Goal: Task Accomplishment & Management: Complete application form

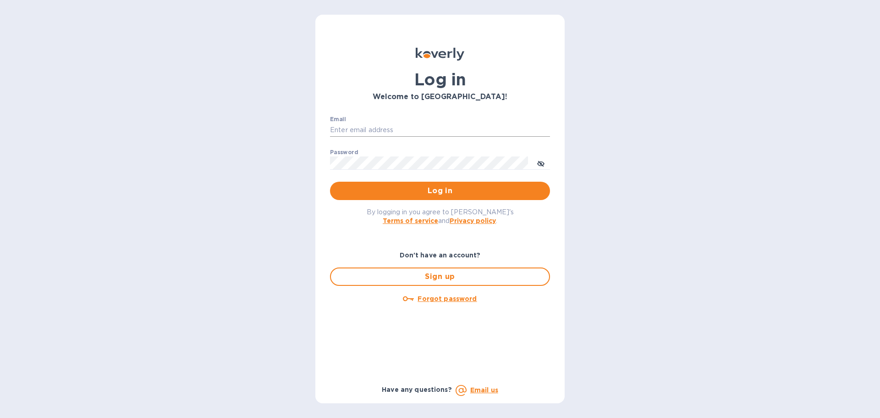
click at [383, 130] on input "Email" at bounding box center [440, 130] width 220 height 14
click at [361, 133] on input "Email" at bounding box center [440, 130] width 220 height 14
click at [384, 130] on input "Email" at bounding box center [440, 130] width 220 height 14
click at [371, 132] on input "Email" at bounding box center [440, 130] width 220 height 14
type input "regina@wine-cask.com"
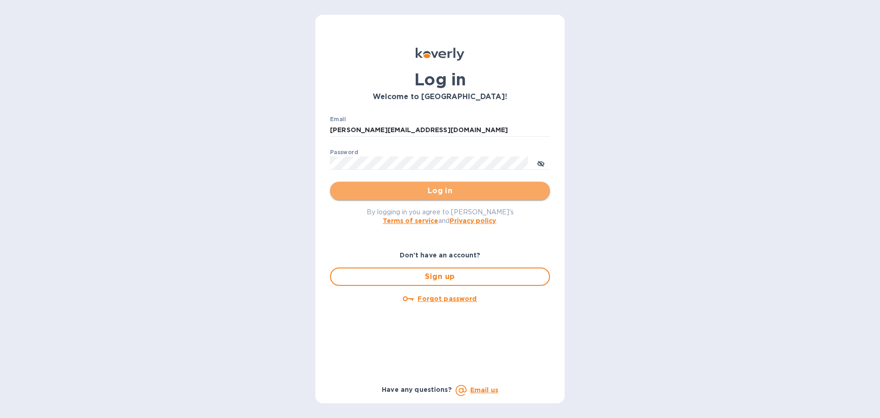
click at [448, 189] on span "Log in" at bounding box center [439, 190] width 205 height 11
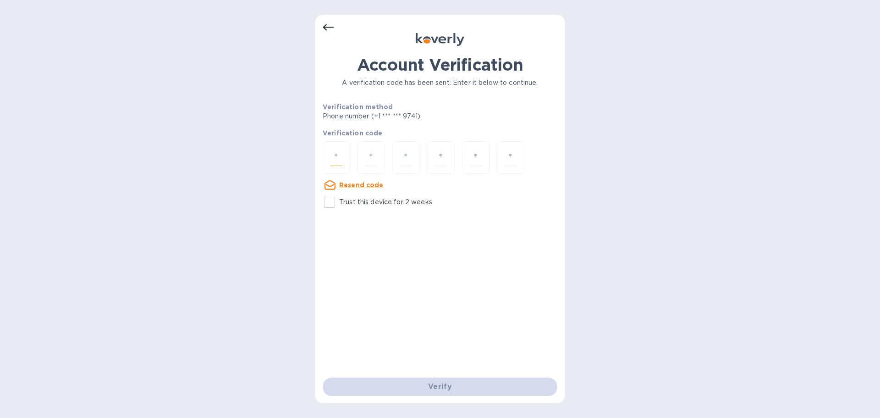
click at [333, 154] on input "number" at bounding box center [336, 157] width 12 height 17
paste input "8"
type input "8"
type input "5"
type input "7"
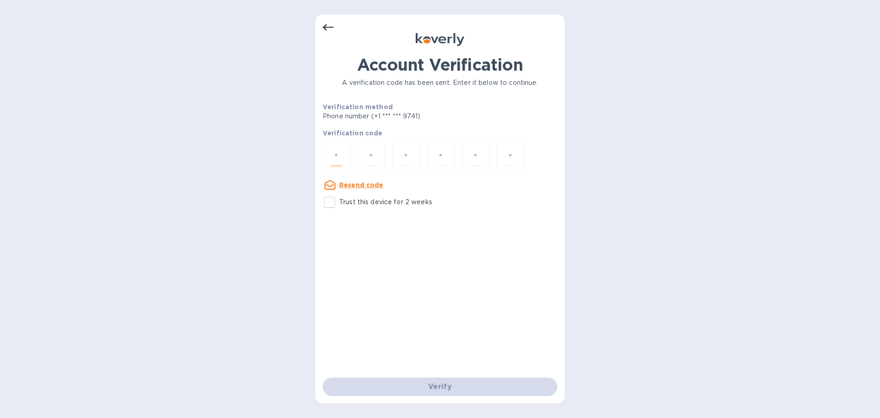
type input "5"
type input "2"
type input "0"
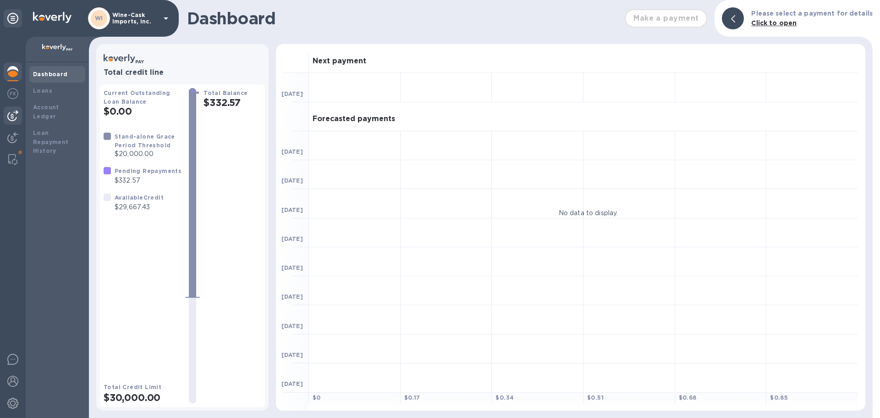
click at [16, 113] on img at bounding box center [12, 115] width 11 height 11
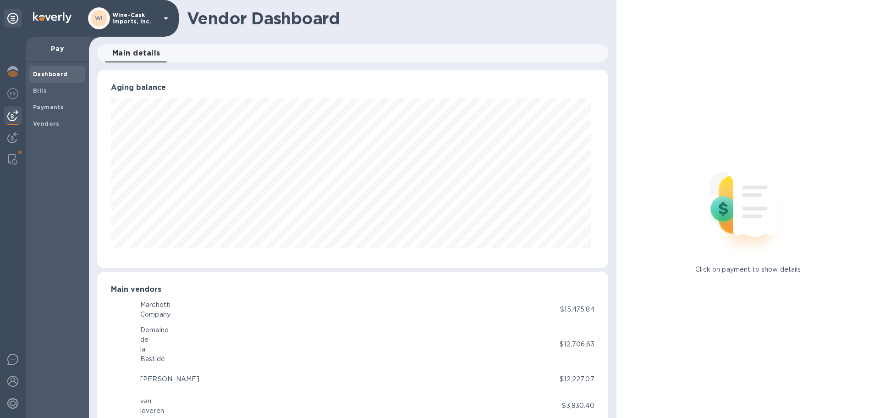
scroll to position [198, 507]
click at [43, 94] on span "Bills" at bounding box center [40, 90] width 14 height 9
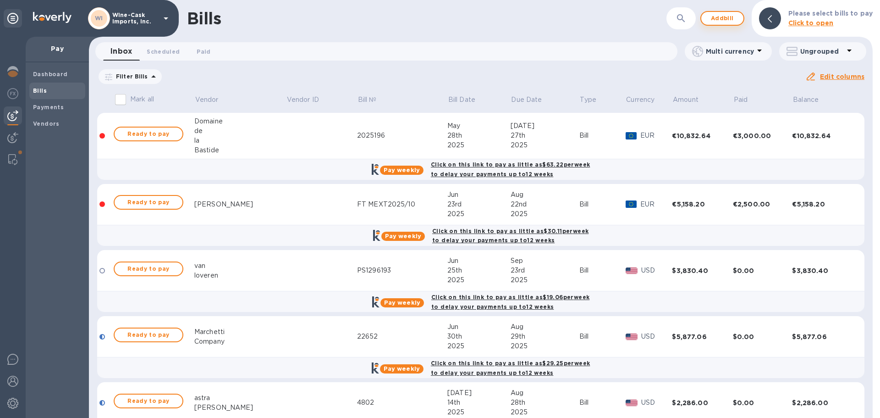
click at [723, 17] on span "Add bill" at bounding box center [723, 18] width 28 height 11
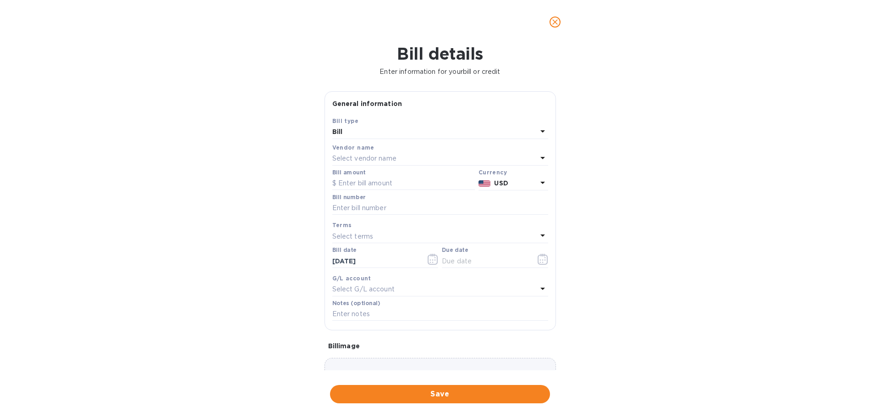
click at [371, 154] on p "Select vendor name" at bounding box center [364, 159] width 64 height 10
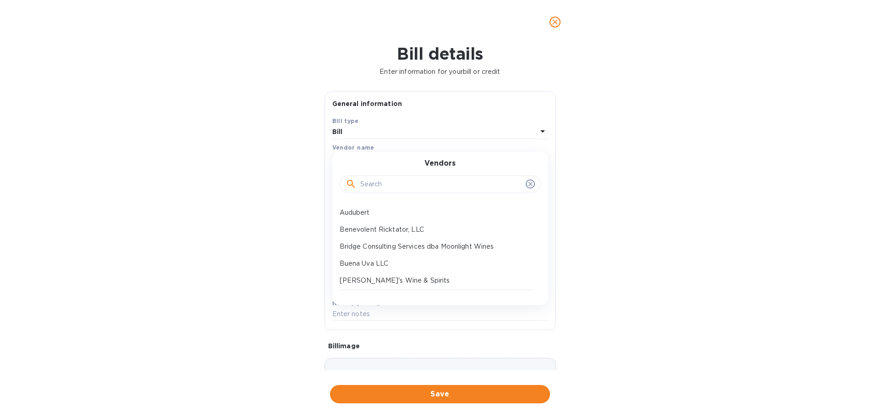
scroll to position [46, 0]
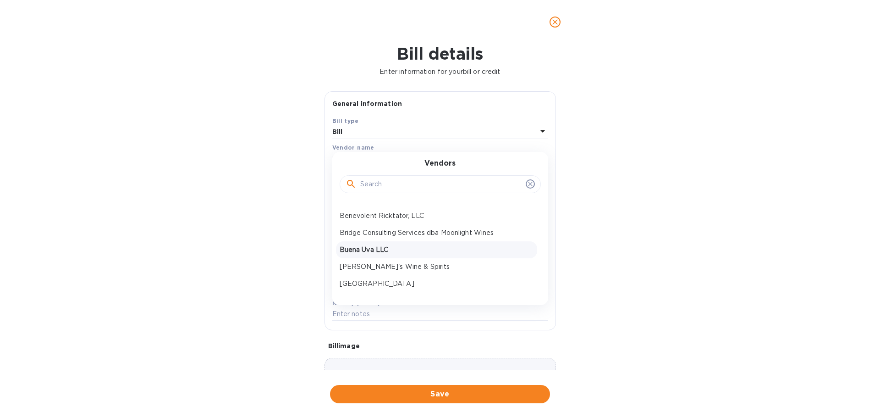
click at [366, 249] on p "Buena Uva LLC" at bounding box center [437, 250] width 194 height 10
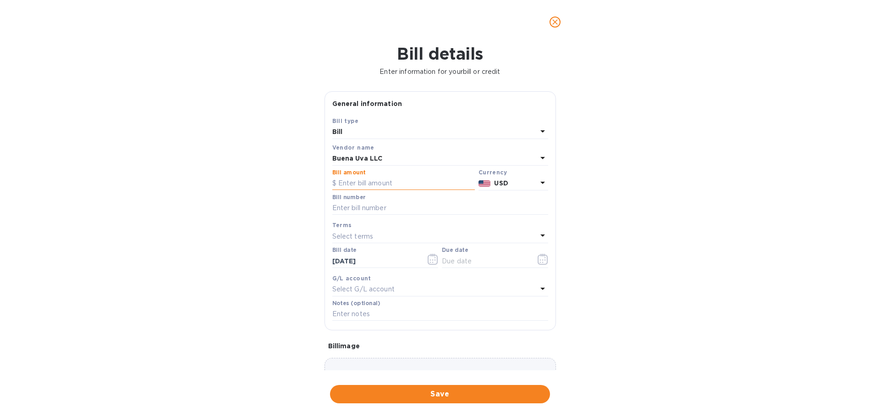
click at [385, 184] on input "text" at bounding box center [403, 183] width 143 height 14
type input "3,976.56"
click at [381, 214] on input "text" at bounding box center [440, 208] width 216 height 14
type input "D1921"
click at [451, 257] on input "text" at bounding box center [485, 261] width 87 height 14
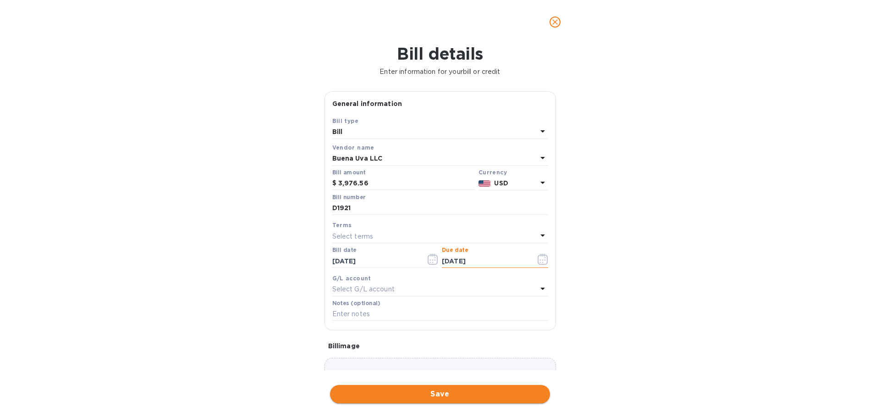
type input "[DATE]"
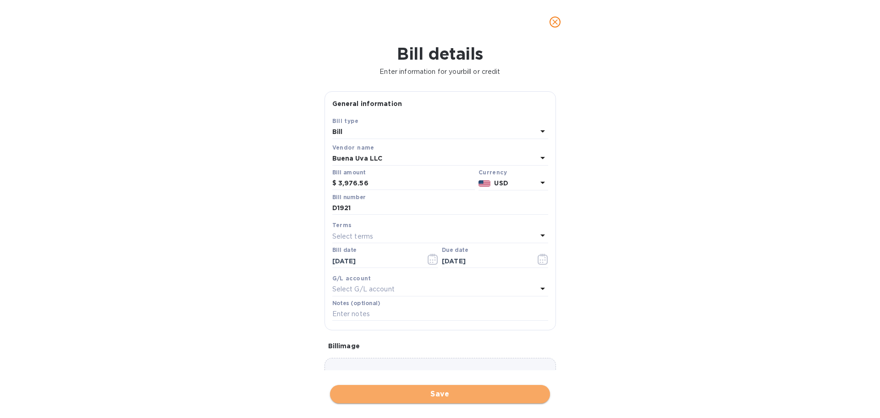
click at [454, 397] on span "Save" at bounding box center [439, 393] width 205 height 11
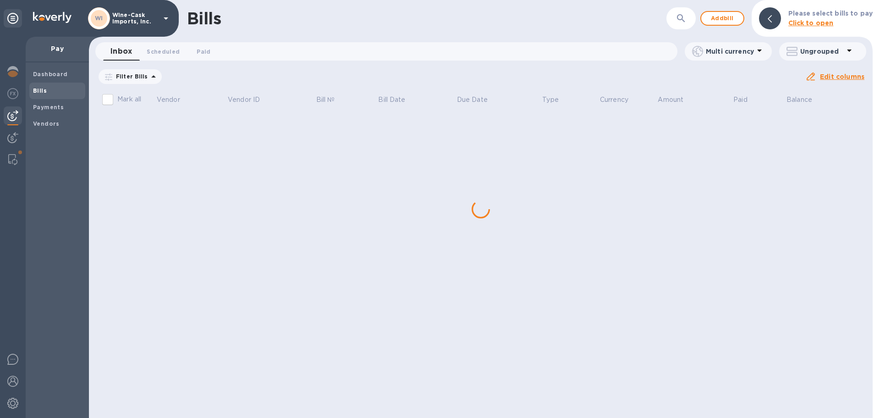
scroll to position [0, 0]
click at [161, 358] on div "Bills ​ Add bill Please select bills to pay Click to open Inbox 0 Scheduled 0 P…" at bounding box center [481, 209] width 784 height 418
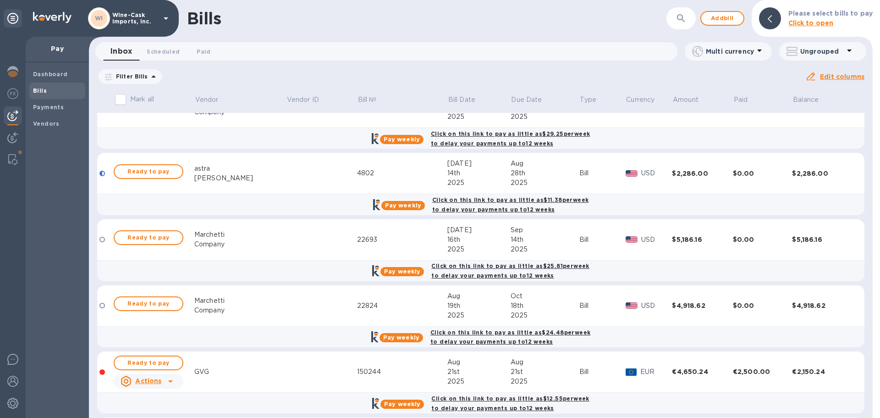
scroll to position [303, 0]
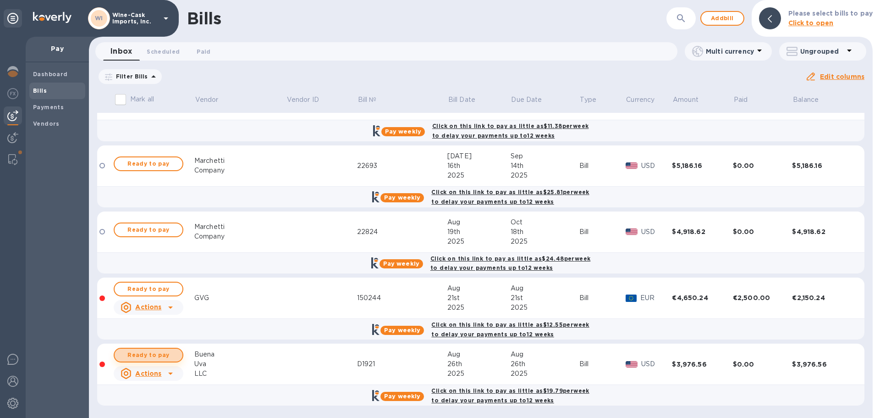
click at [161, 360] on span "Ready to pay" at bounding box center [148, 354] width 53 height 11
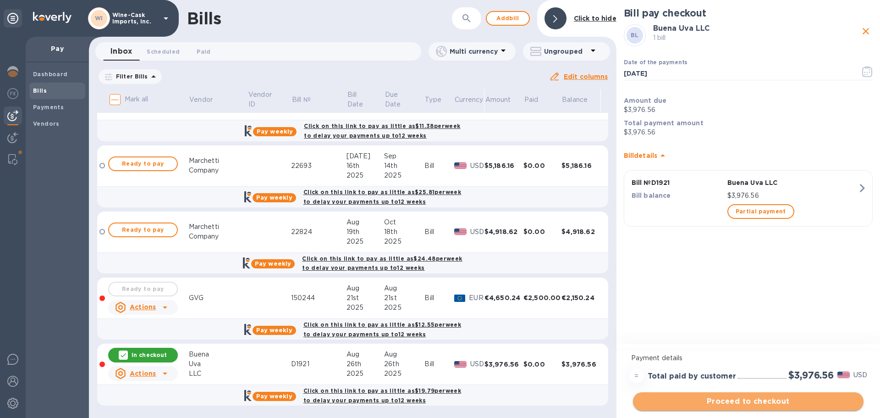
click at [771, 402] on span "Proceed to checkout" at bounding box center [748, 401] width 216 height 11
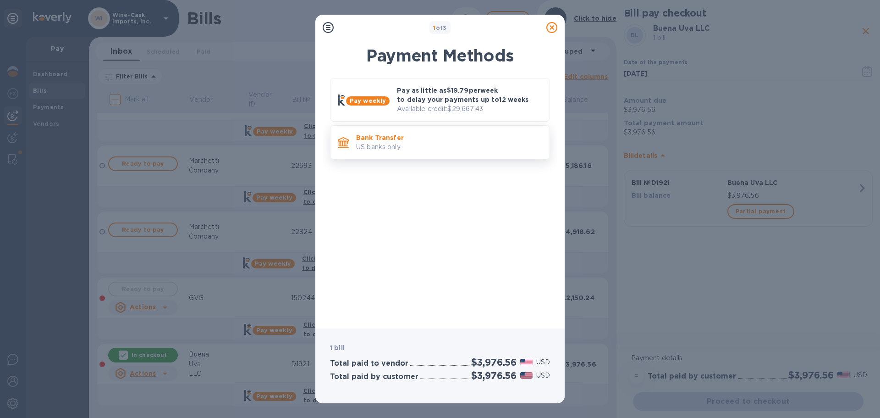
click at [397, 145] on p "US banks only." at bounding box center [449, 147] width 186 height 10
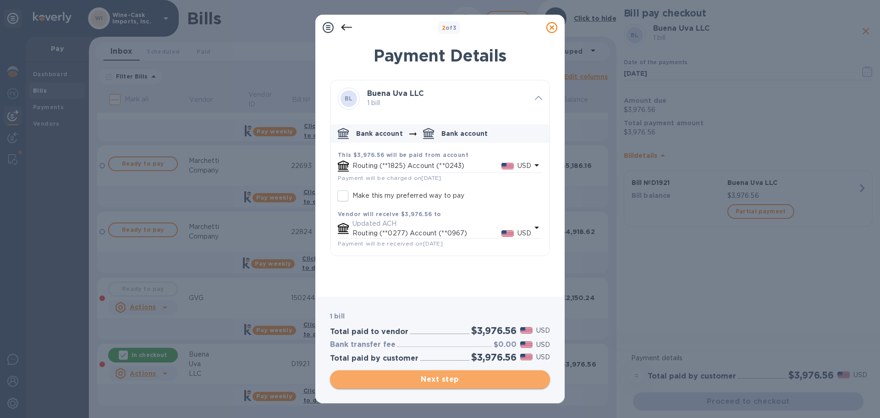
click at [467, 379] on span "Next step" at bounding box center [439, 379] width 205 height 11
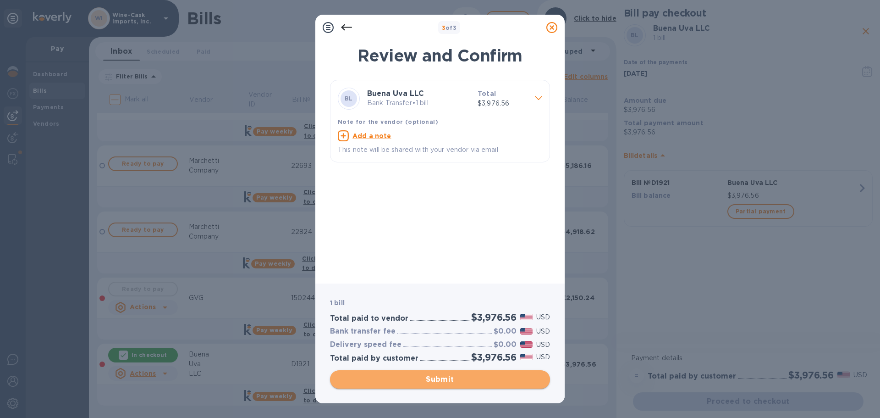
click at [460, 379] on span "Submit" at bounding box center [439, 379] width 205 height 11
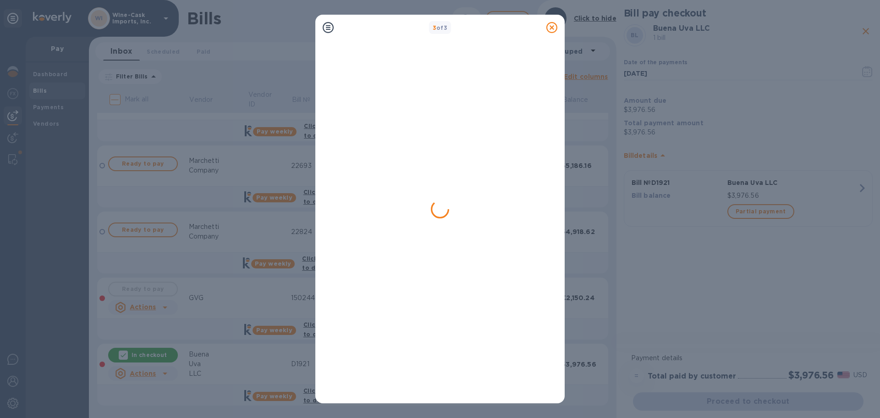
scroll to position [0, 0]
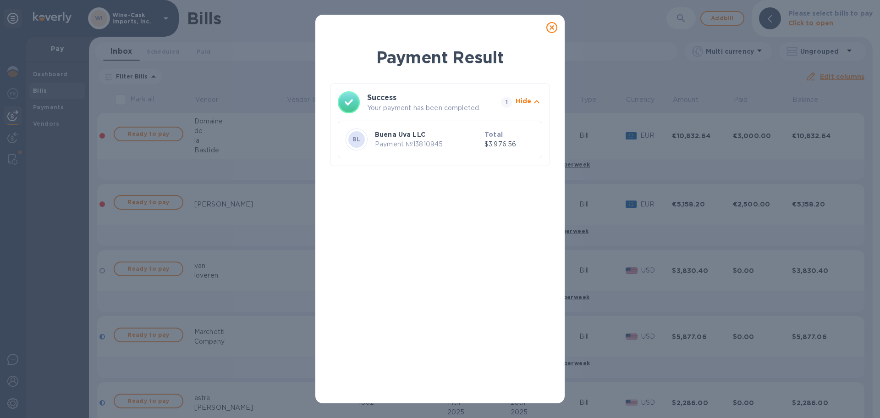
click at [548, 28] on icon at bounding box center [551, 27] width 11 height 11
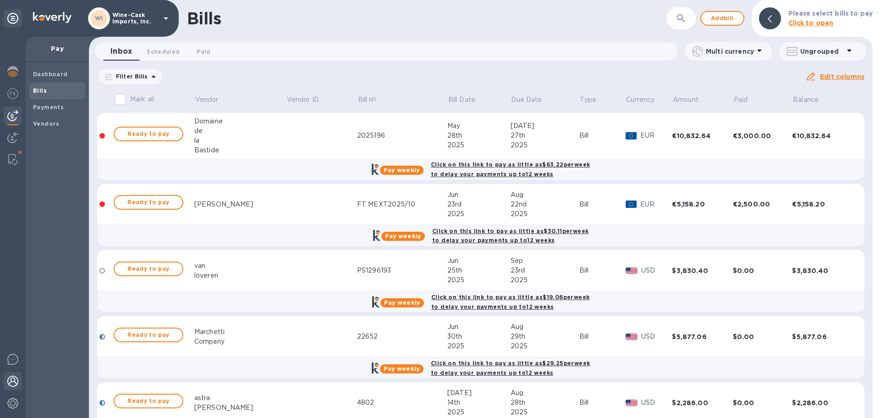
click at [17, 380] on img at bounding box center [12, 380] width 11 height 11
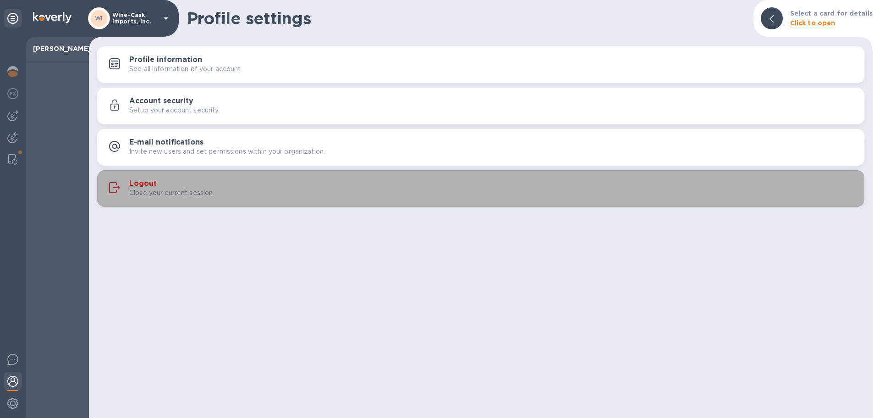
click at [169, 189] on p "Close your current session." at bounding box center [171, 193] width 85 height 10
